Goal: Transaction & Acquisition: Purchase product/service

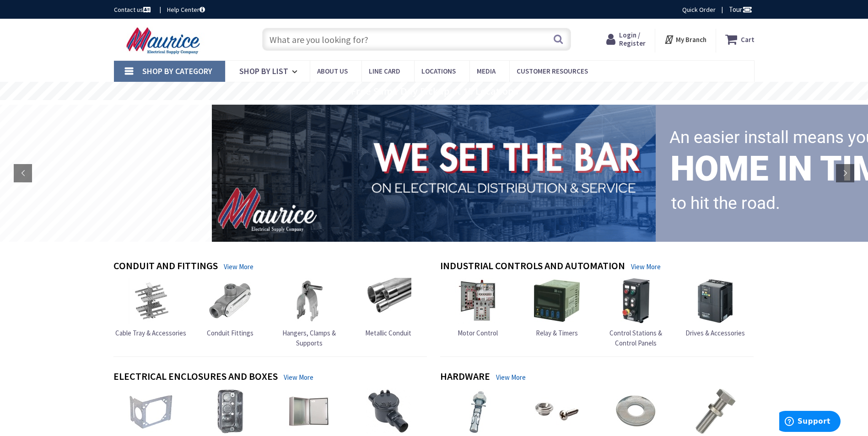
click at [372, 36] on input "text" at bounding box center [416, 39] width 309 height 23
type input "l"
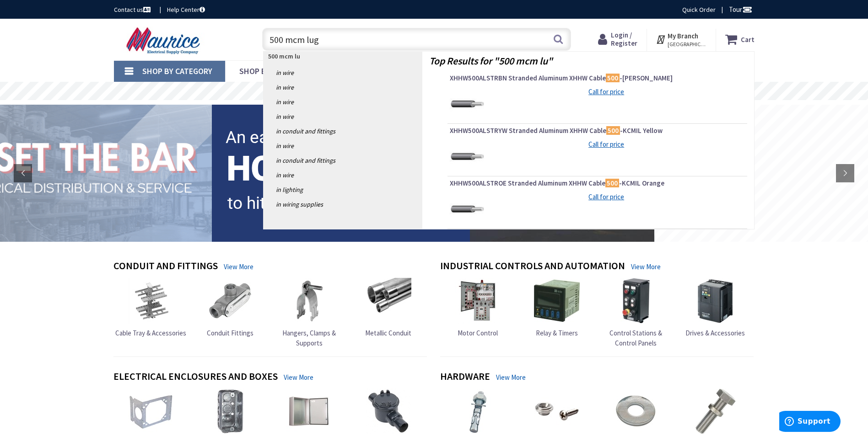
type input "500 mcm lugs"
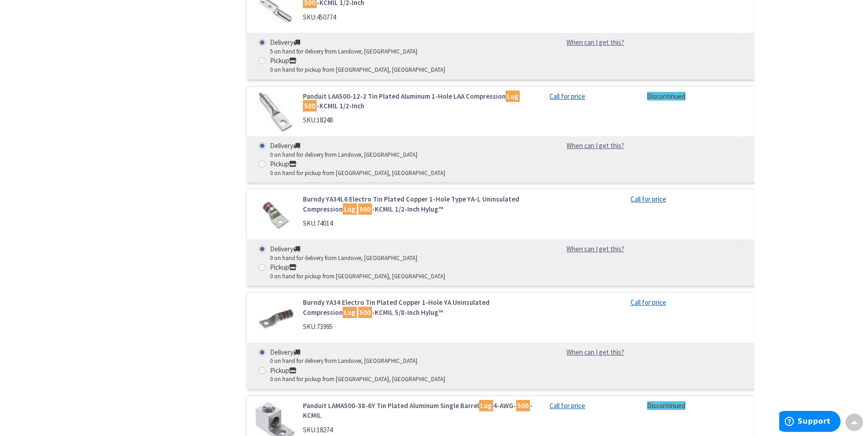
scroll to position [1144, 0]
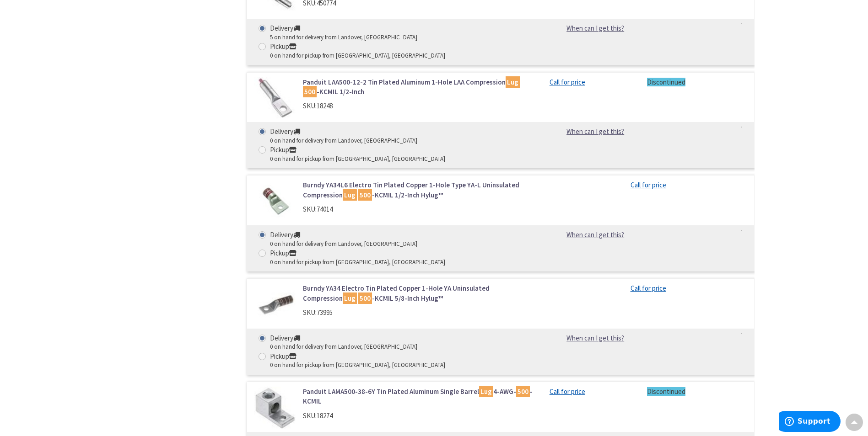
click at [350, 387] on link "Panduit LAMA500-38-6Y Tin Plated Aluminum Single Barrel Lug 4-AWG- 500 -KCMIL" at bounding box center [419, 397] width 233 height 20
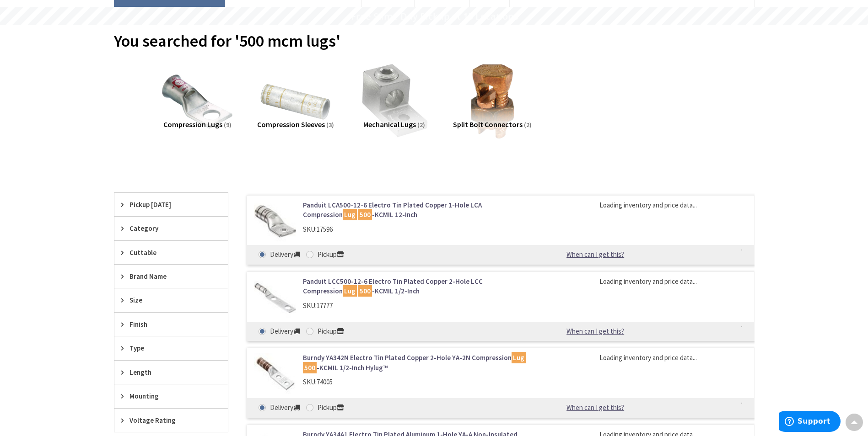
click at [404, 108] on img at bounding box center [393, 101] width 83 height 83
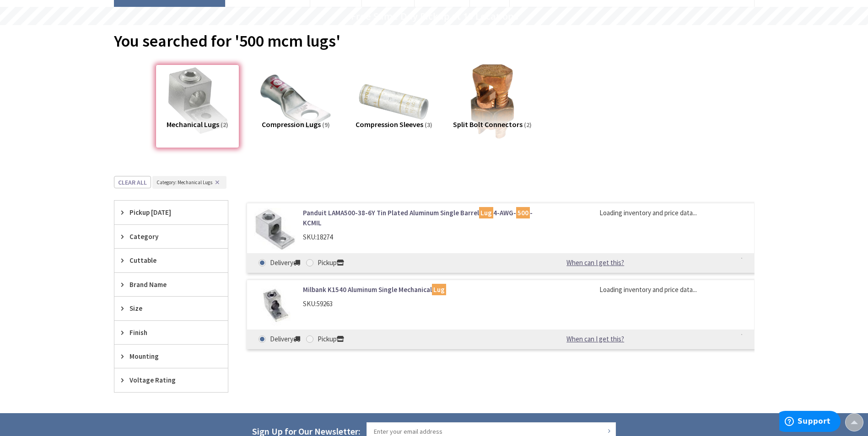
scroll to position [251, 0]
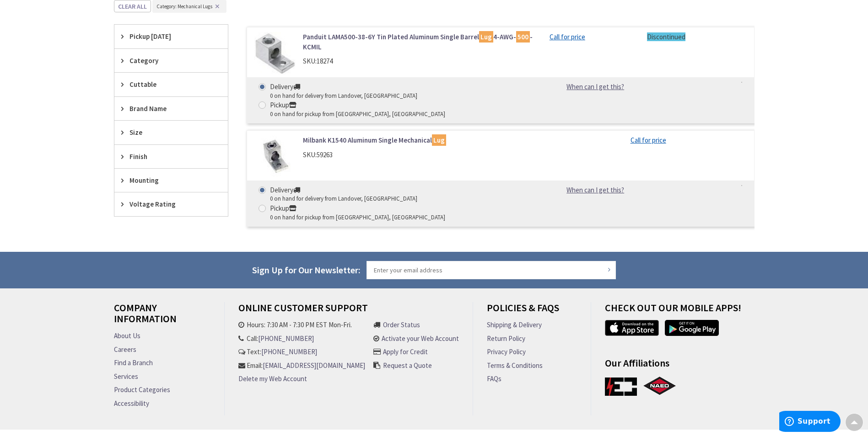
click at [281, 135] on img at bounding box center [275, 156] width 43 height 43
